Goal: Information Seeking & Learning: Learn about a topic

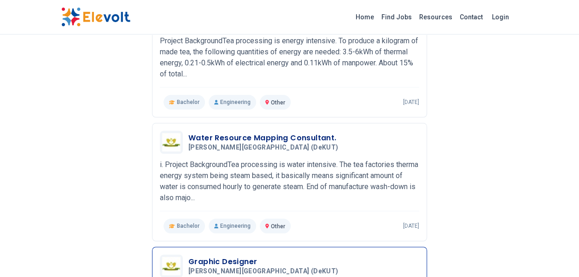
scroll to position [400, 0]
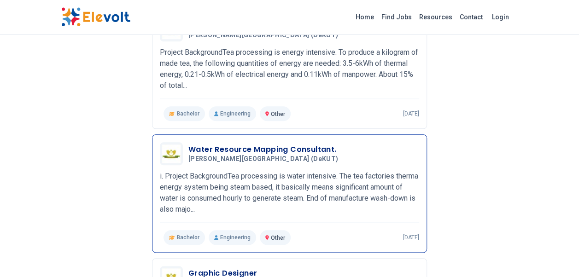
click at [249, 155] on span "[PERSON_NAME][GEOGRAPHIC_DATA] (DeKUT)" at bounding box center [263, 159] width 150 height 8
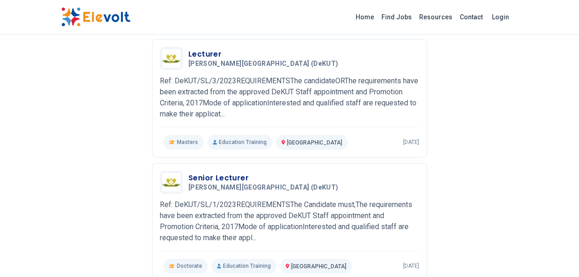
scroll to position [0, 0]
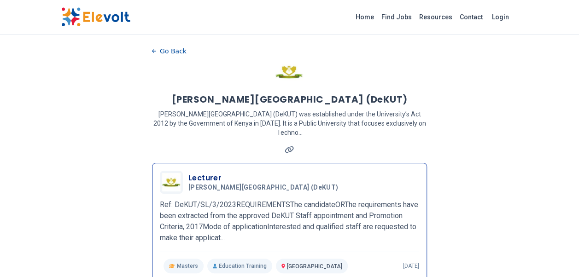
click at [212, 177] on h3 "Lecturer" at bounding box center [264, 178] width 153 height 11
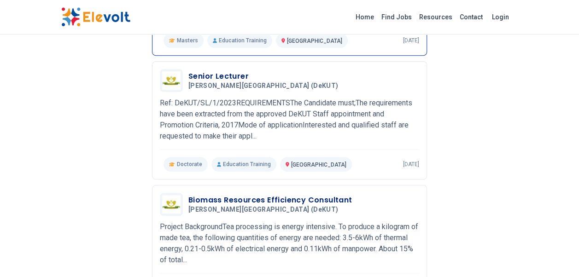
scroll to position [184, 0]
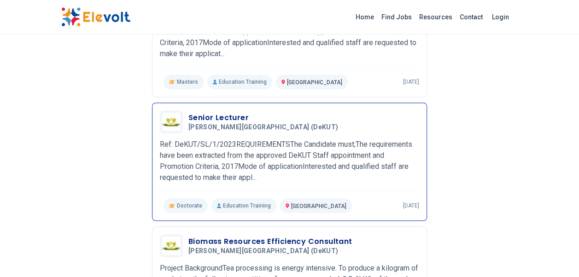
click at [242, 120] on h3 "Senior Lecturer" at bounding box center [264, 117] width 153 height 11
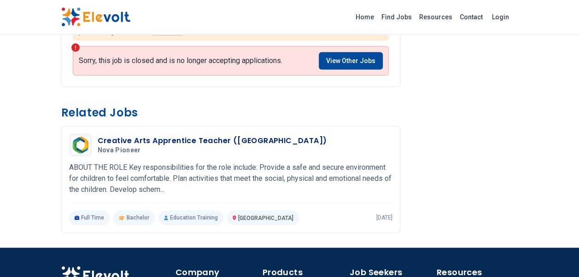
scroll to position [553, 0]
